Goal: Complete application form

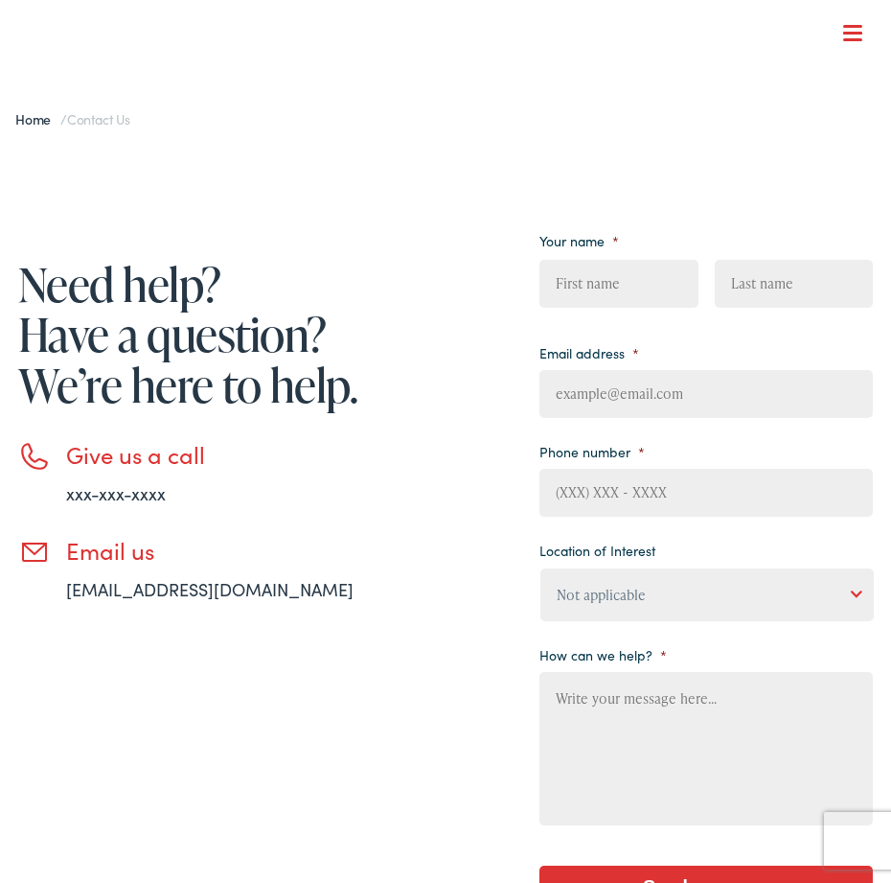
type input "ewARBjtDjOplVUHu"
type input "KzbcZqfWUCaA"
type input "[EMAIL_ADDRESS][DOMAIN_NAME]"
type input "(___) ___-____"
type input "dCazDtGuF"
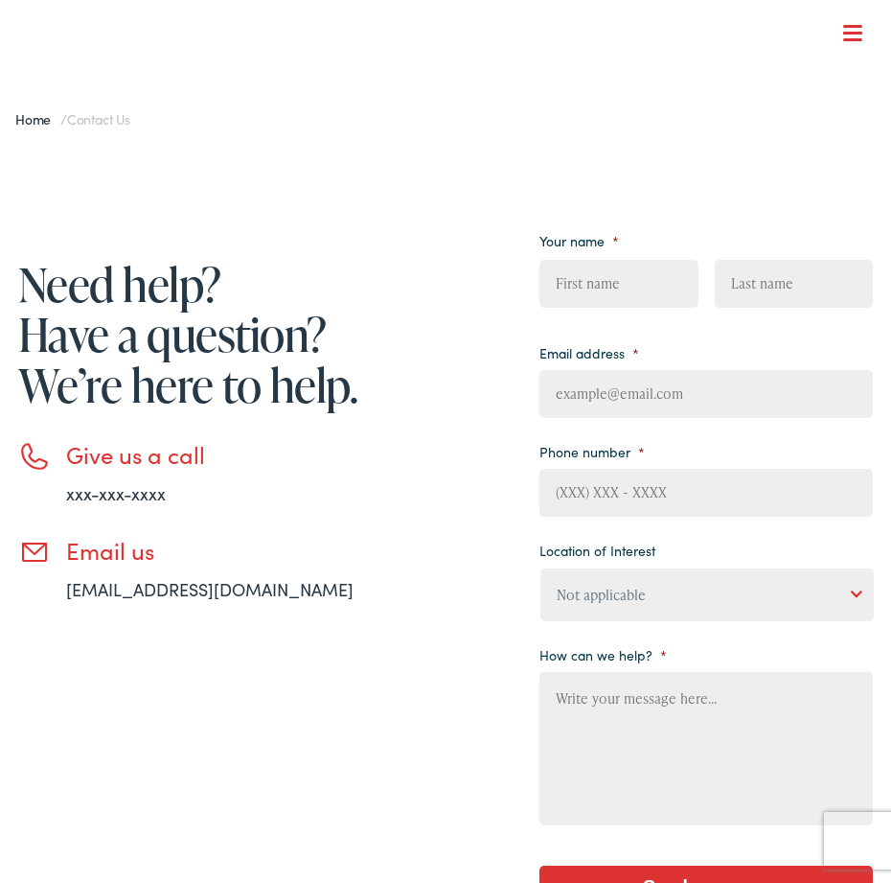
type input "qtxySaqhxDJbmnt"
type input "zdRIpYUq"
type input "ehowubila57@gmail.com"
type input "(___) ___-____"
type input "RePDHhWhHPQBnbU"
